Goal: Go to known website: Access a specific website the user already knows

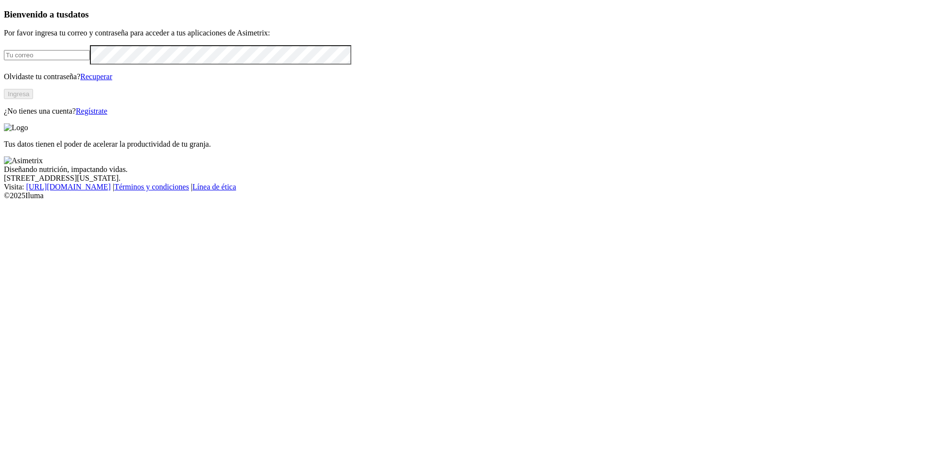
type input "[EMAIL_ADDRESS][DOMAIN_NAME]"
click at [33, 99] on button "Ingresa" at bounding box center [18, 94] width 29 height 10
